Goal: Navigation & Orientation: Find specific page/section

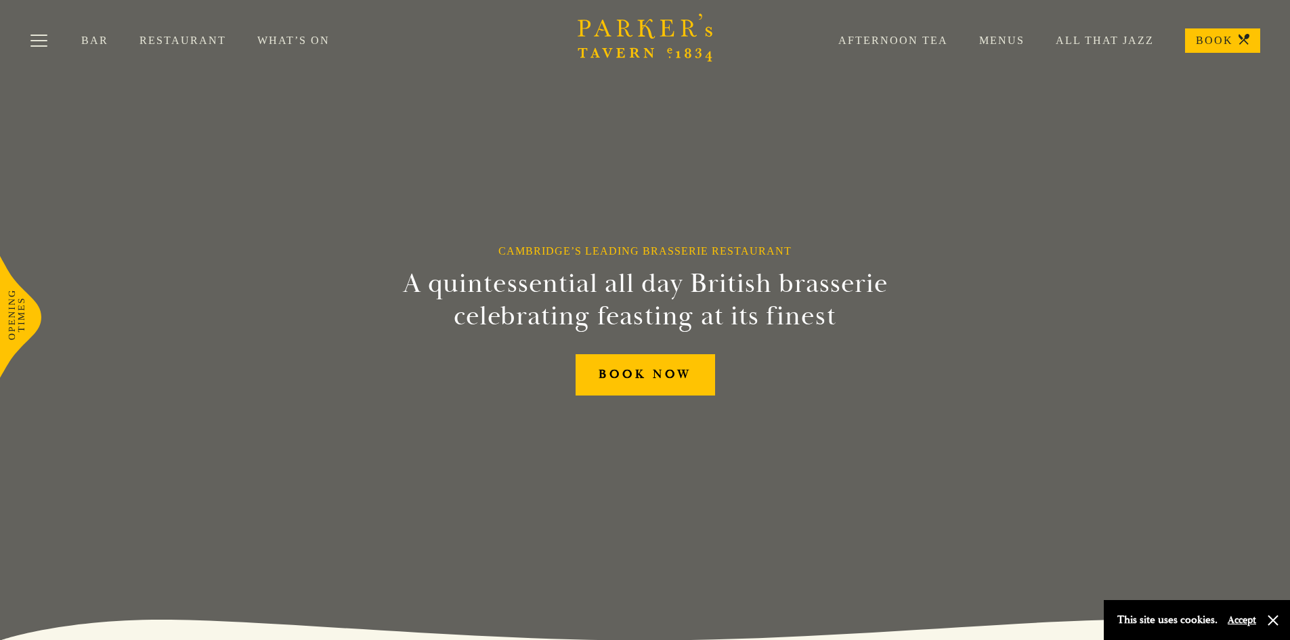
click at [155, 40] on link "Restaurant" at bounding box center [199, 41] width 118 height 14
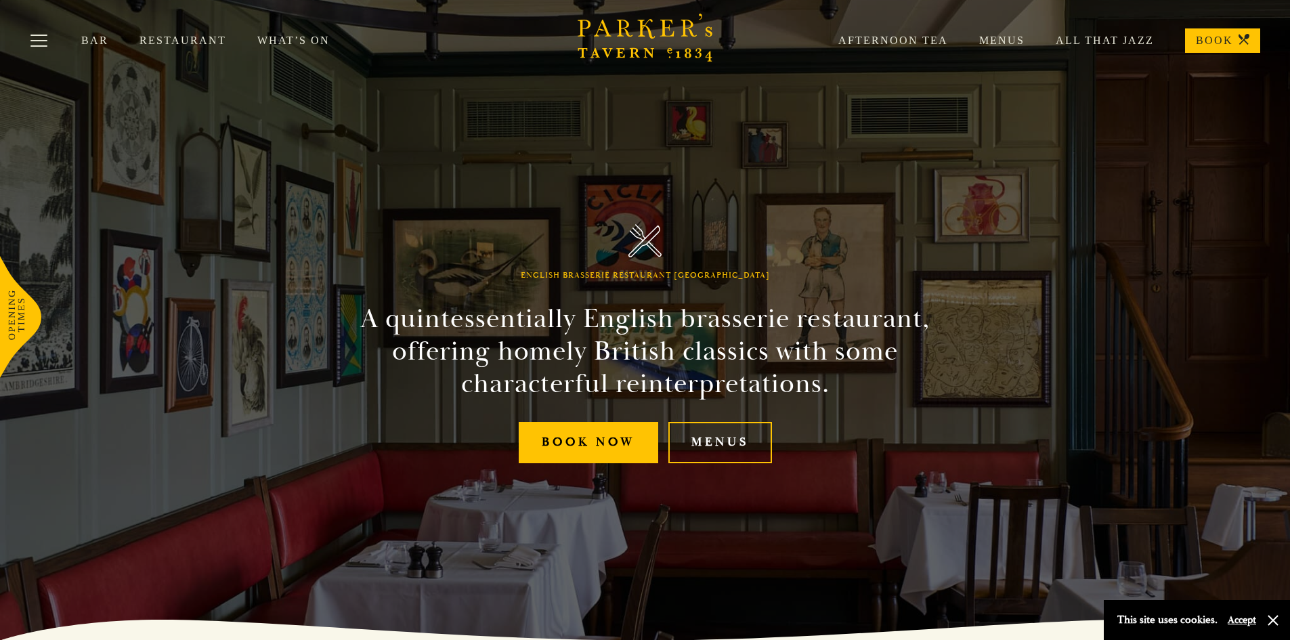
click at [994, 37] on link "Menus" at bounding box center [986, 41] width 77 height 14
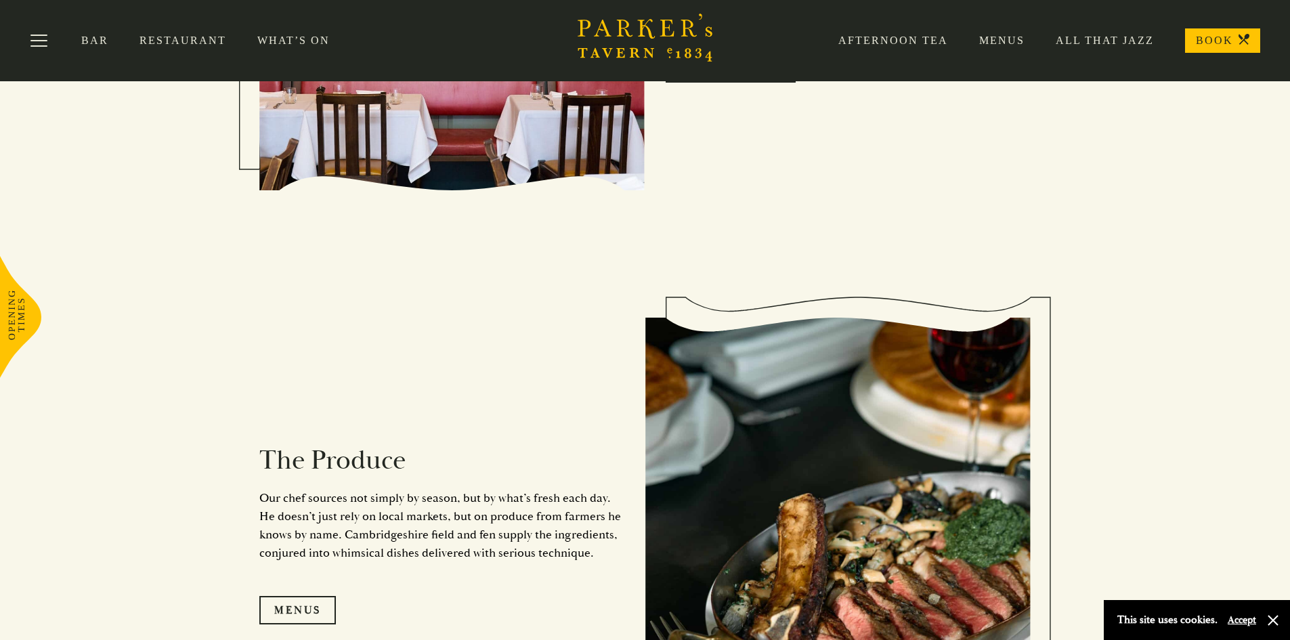
scroll to position [948, 0]
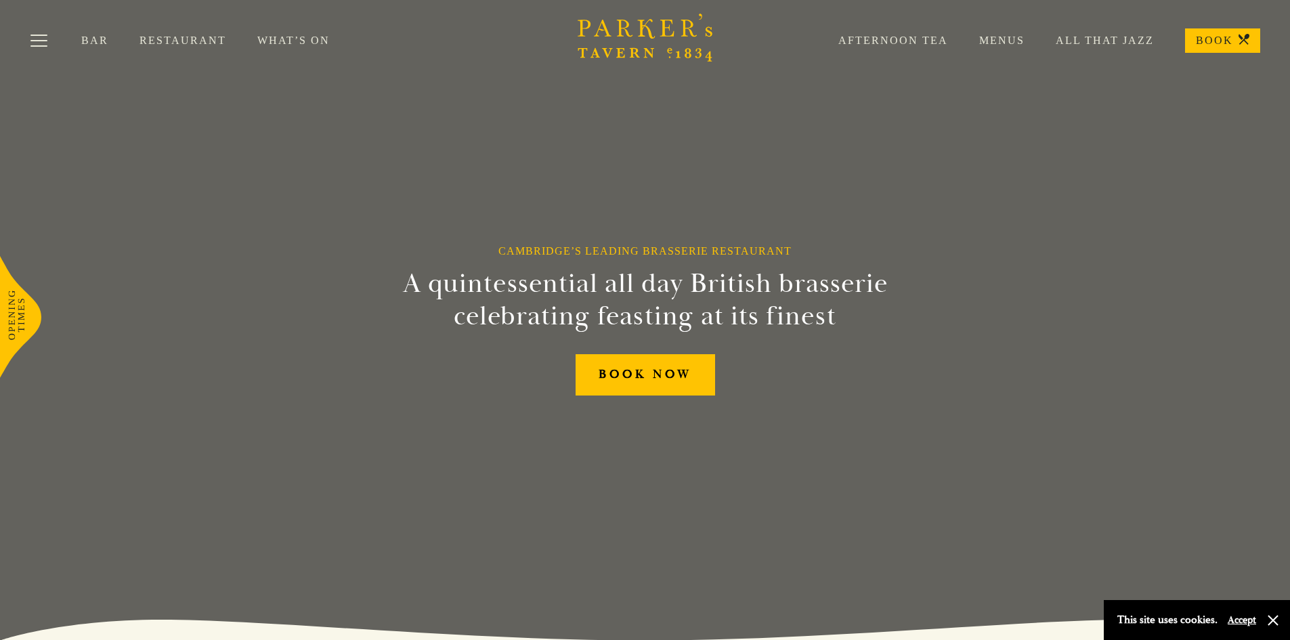
drag, startPoint x: 750, startPoint y: 26, endPoint x: 556, endPoint y: 18, distance: 193.9
click at [556, 18] on div "Bar Restaurant What’s On Afternoon Tea Menus All That Jazz BOOK" at bounding box center [645, 40] width 1290 height 81
